Goal: Task Accomplishment & Management: Complete application form

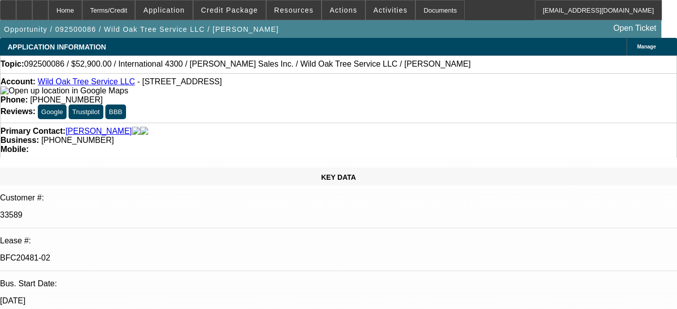
select select "0"
select select "2"
select select "0"
select select "2"
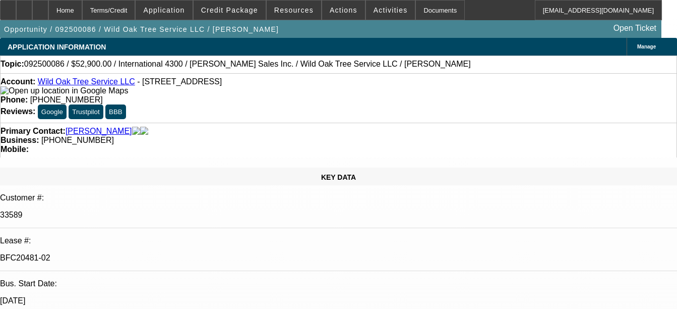
select select "0"
select select "2"
select select "0"
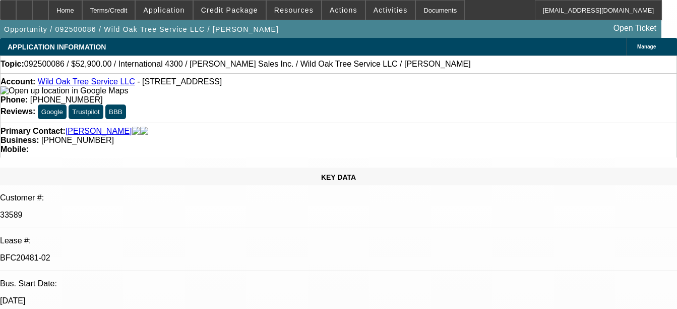
select select "2"
select select "0"
select select "1"
select select "2"
select select "6"
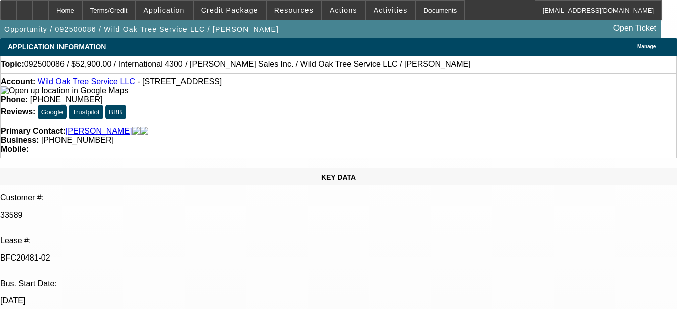
select select "1"
select select "2"
select select "6"
select select "1"
select select "2"
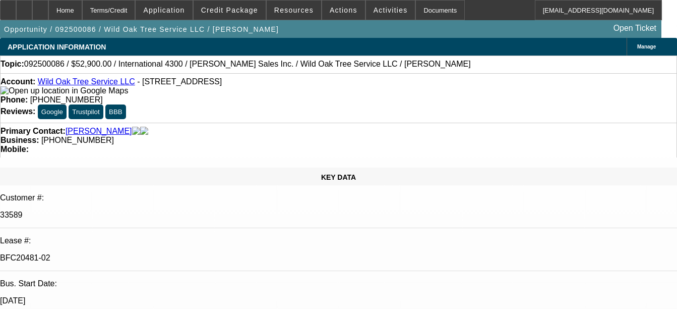
select select "6"
select select "1"
select select "2"
select select "6"
click at [423, 15] on div "Documents" at bounding box center [440, 10] width 49 height 20
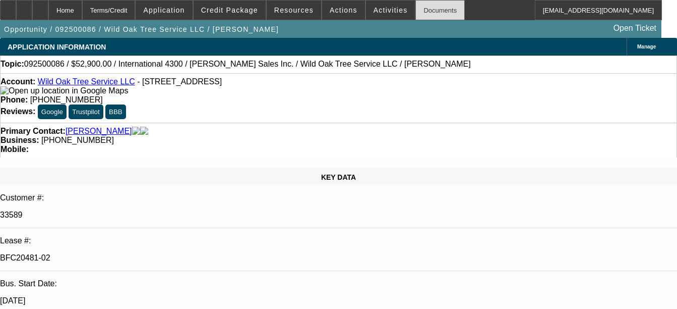
select select "0"
select select "2"
select select "0"
select select "2"
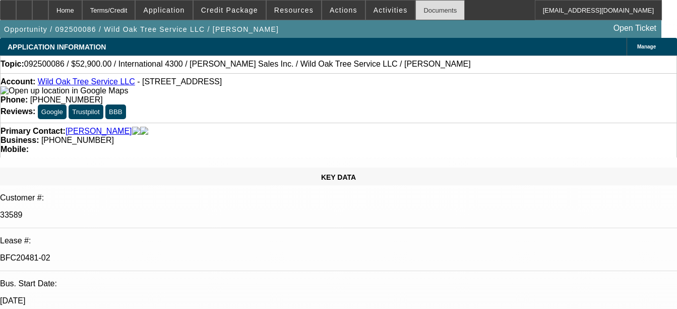
select select "0"
select select "2"
select select "0"
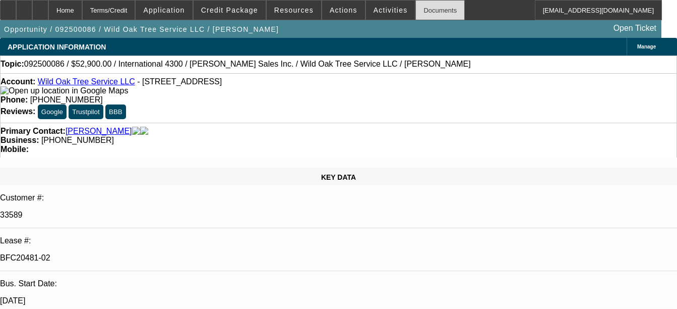
select select "2"
select select "0"
select select "1"
select select "2"
select select "6"
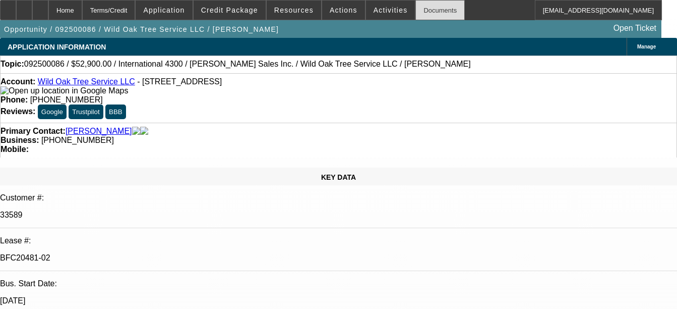
select select "1"
select select "2"
select select "6"
select select "1"
select select "2"
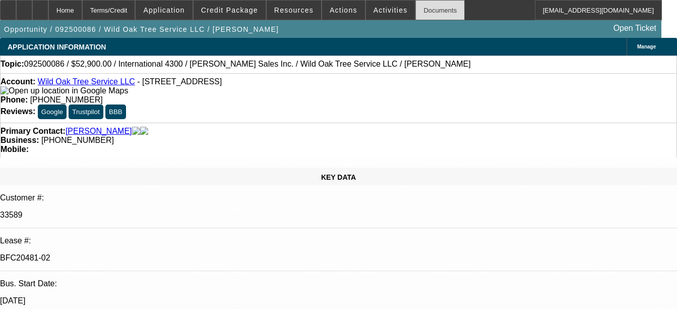
select select "6"
select select "1"
select select "2"
select select "6"
click at [419, 9] on div "Documents" at bounding box center [440, 10] width 49 height 20
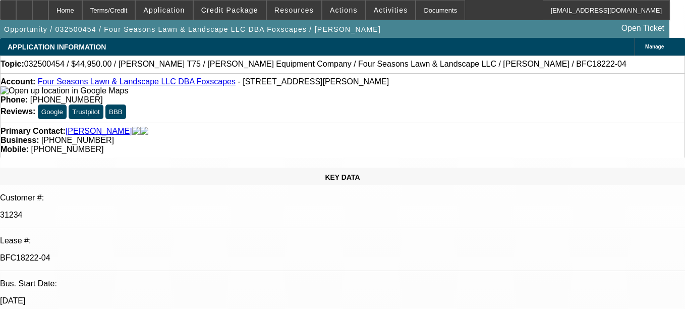
select select "0"
select select "6"
select select "0"
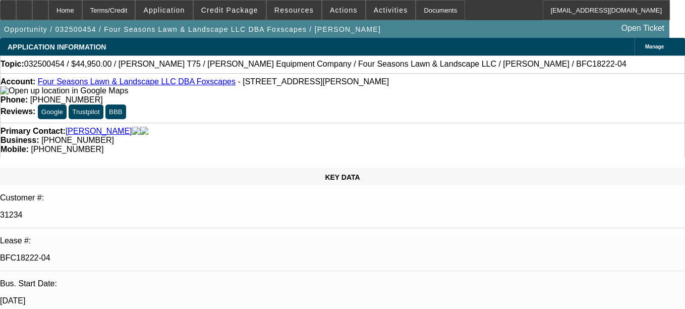
select select "0"
select select "6"
select select "0"
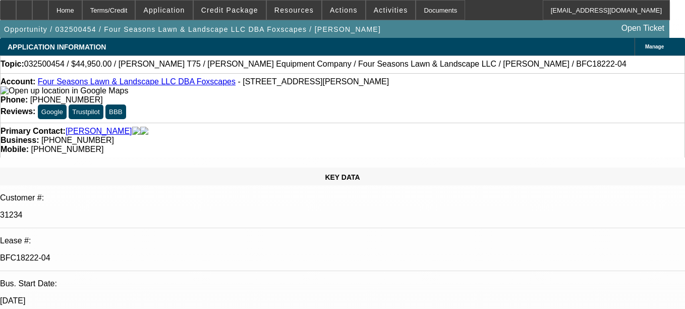
select select "0"
select select "6"
select select "0"
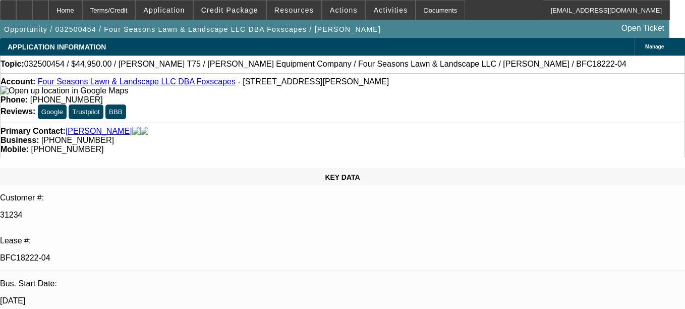
select select "6"
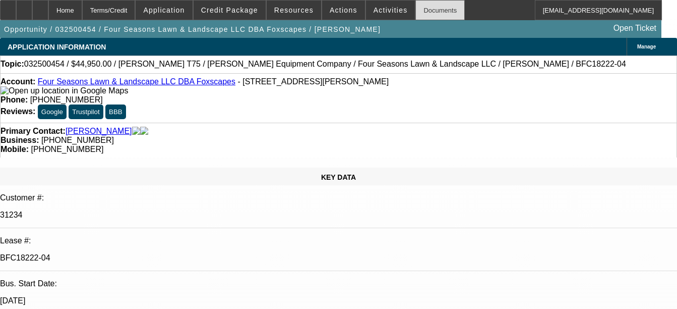
click at [428, 14] on div "Documents" at bounding box center [440, 10] width 49 height 20
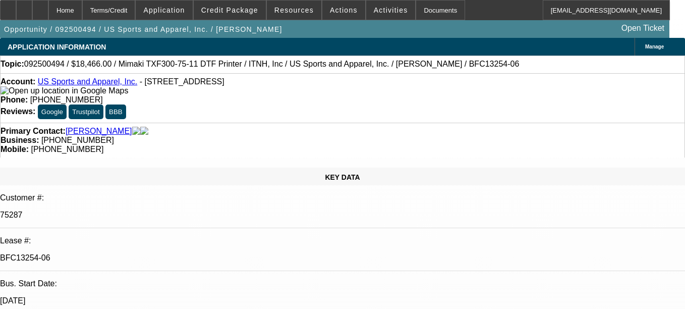
select select "0"
select select "6"
select select "0"
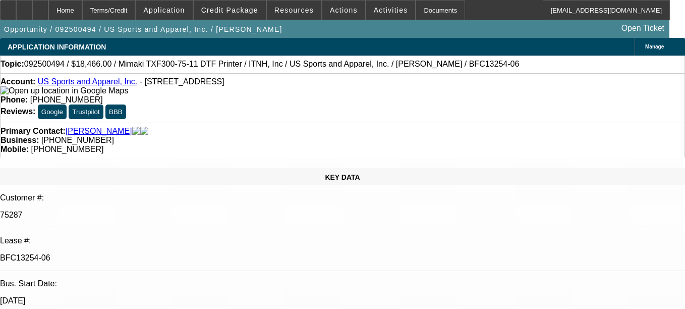
select select "0"
select select "6"
select select "0"
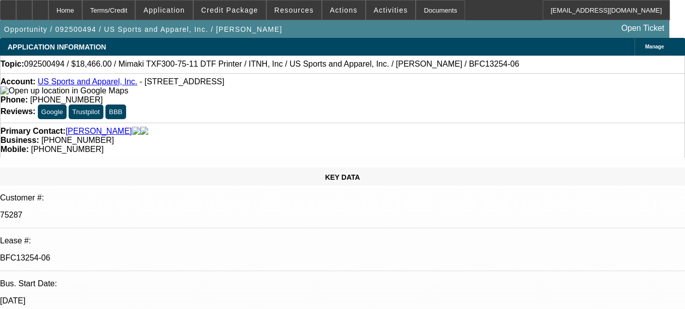
select select "2"
select select "0"
select select "6"
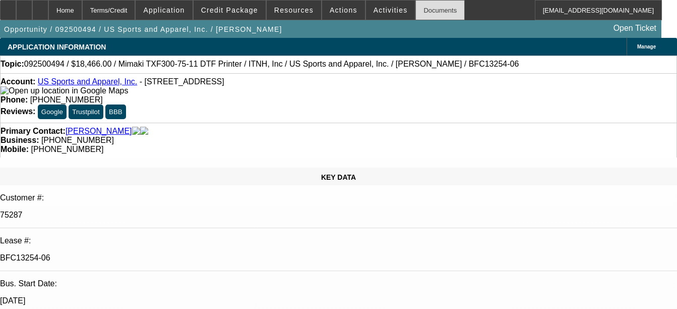
click at [442, 3] on div "Documents" at bounding box center [440, 10] width 49 height 20
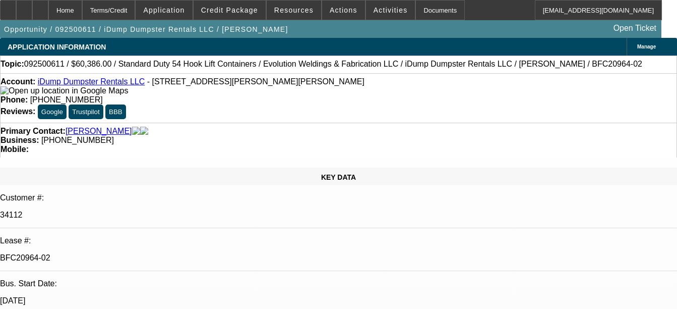
select select "0"
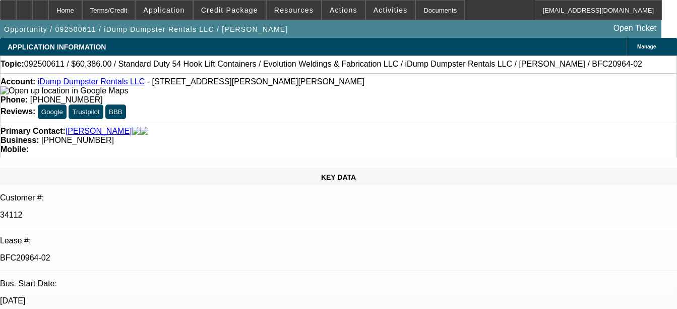
select select "0"
select select "1"
select select "6"
select select "1"
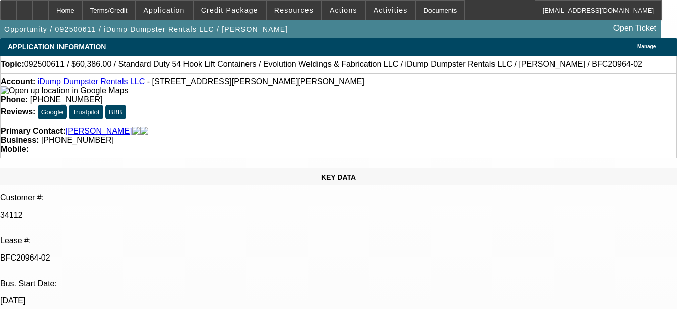
select select "1"
select select "6"
click at [416, 7] on div "Documents" at bounding box center [440, 10] width 49 height 20
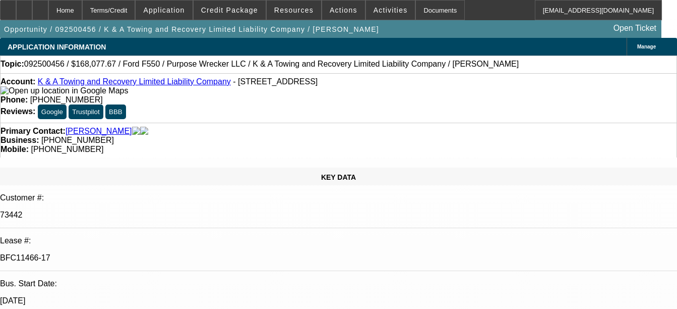
select select "0"
select select "6"
select select "0"
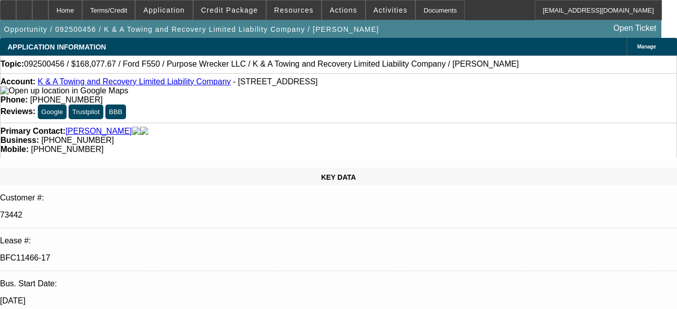
select select "0"
select select "2"
select select "0"
select select "6"
select select "0"
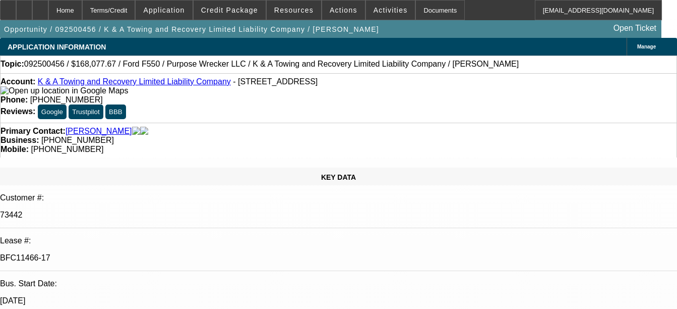
select select "0"
select select "2"
select select "0"
select select "6"
select select "0"
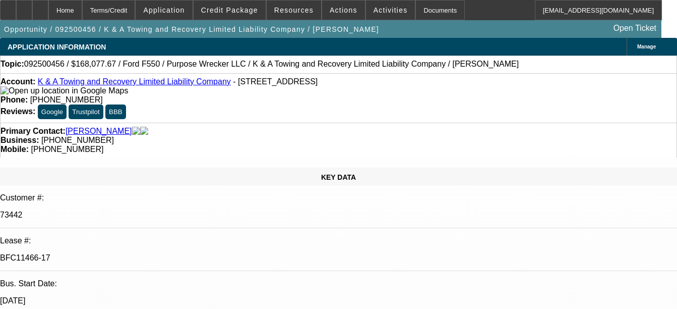
select select "0"
select select "2"
select select "0"
select select "6"
click at [427, 4] on div "Documents" at bounding box center [440, 10] width 49 height 20
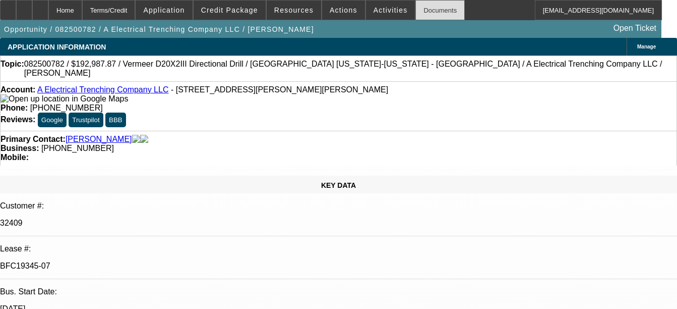
select select "0"
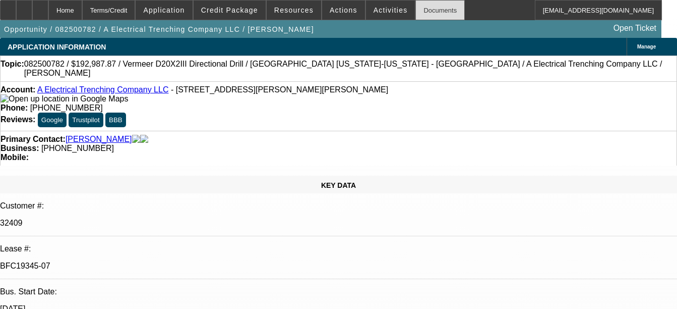
select select "0"
select select "1"
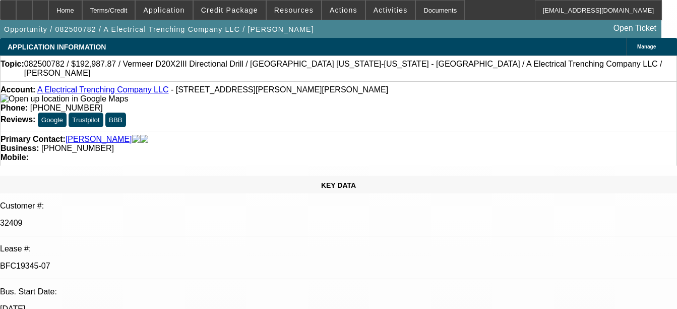
select select "3"
select select "6"
select select "1"
select select "3"
select select "6"
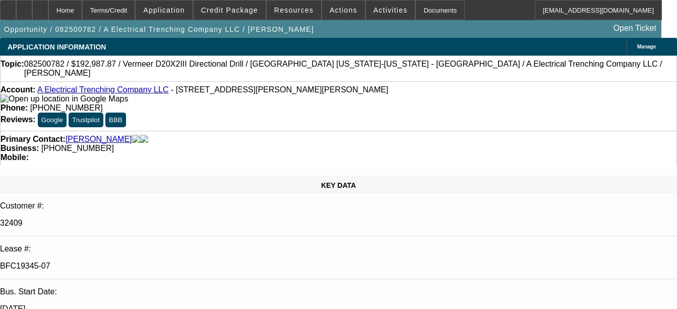
select select "1"
select select "3"
select select "6"
click at [432, 12] on div "Documents" at bounding box center [440, 10] width 49 height 20
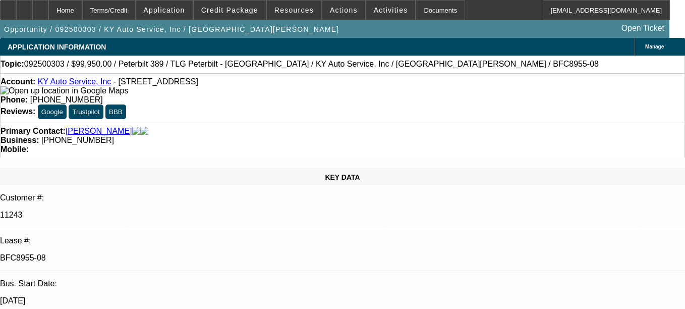
select select "0"
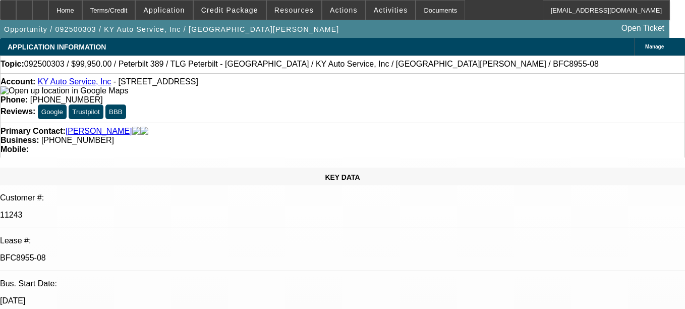
select select "0"
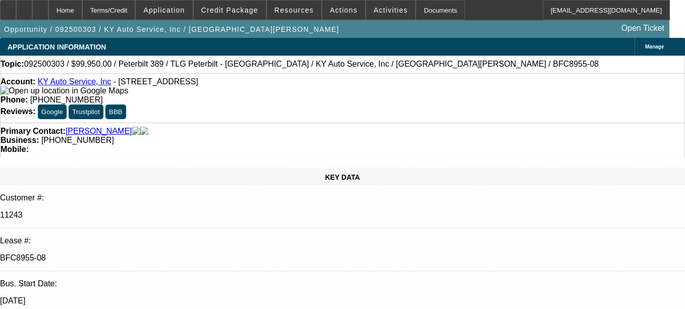
select select "0"
select select "1"
select select "6"
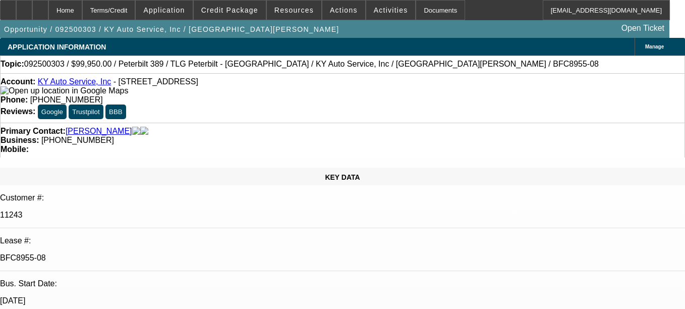
select select "1"
select select "2"
select select "6"
select select "1"
select select "2"
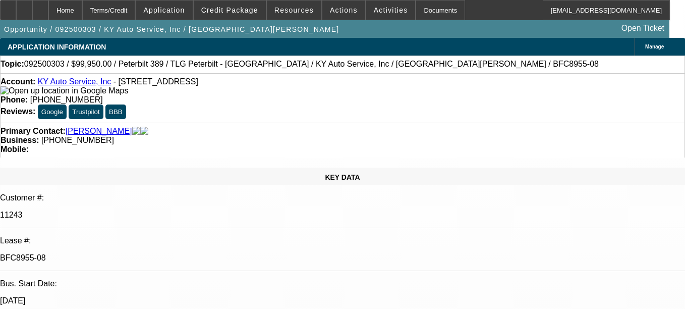
select select "6"
select select "1"
select select "2"
select select "6"
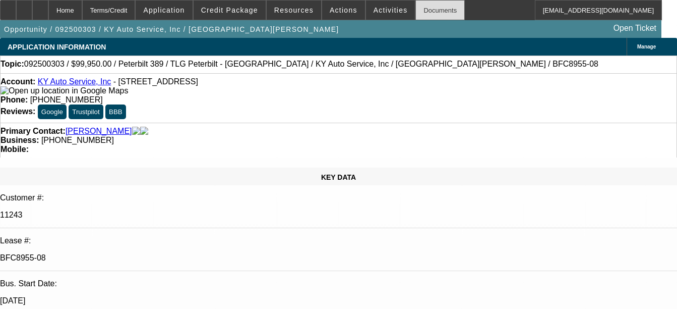
click at [428, 13] on div "Documents" at bounding box center [440, 10] width 49 height 20
